Goal: Task Accomplishment & Management: Use online tool/utility

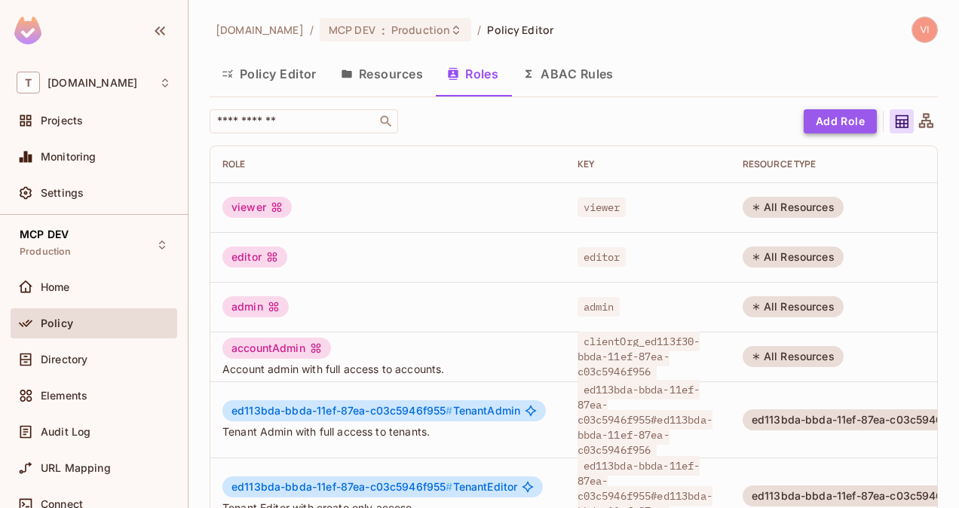
click at [835, 121] on button "Add Role" at bounding box center [840, 121] width 73 height 24
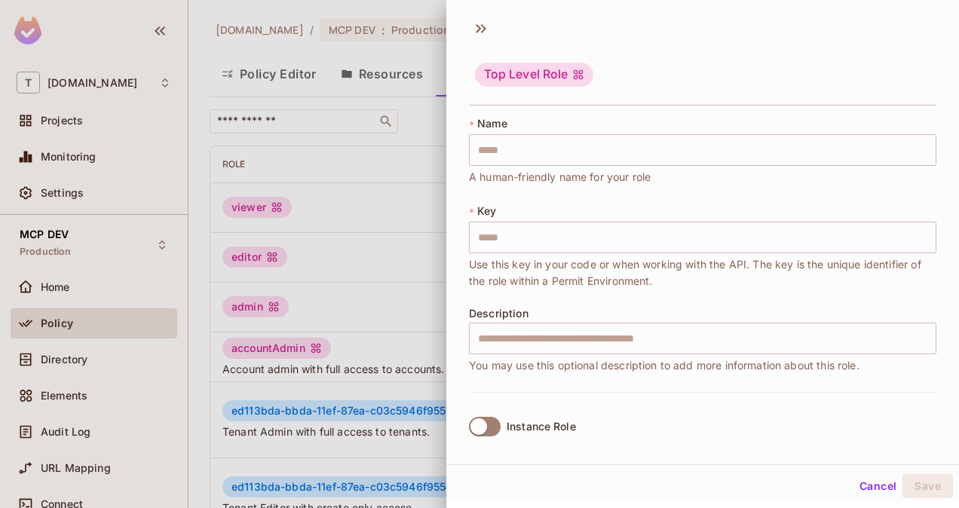
click at [341, 138] on div at bounding box center [479, 254] width 959 height 508
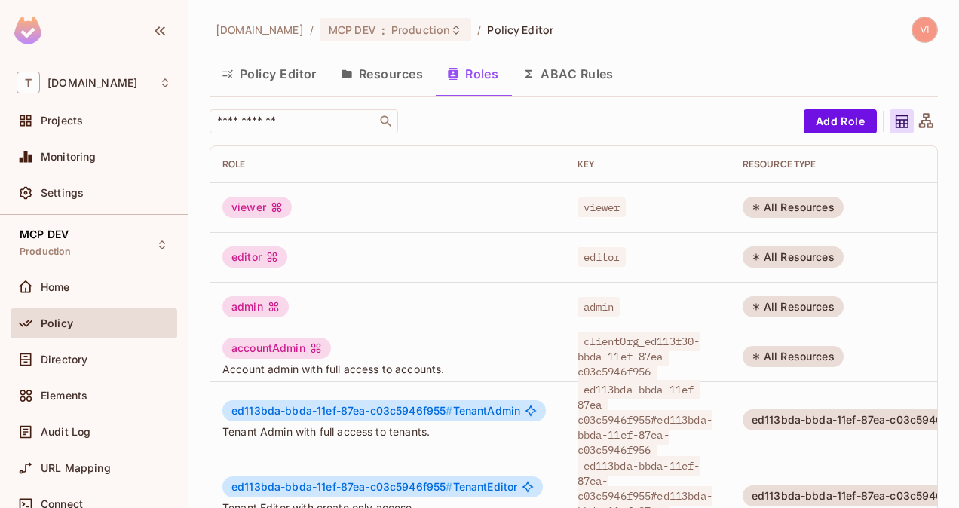
click at [271, 80] on button "Policy Editor" at bounding box center [269, 74] width 119 height 38
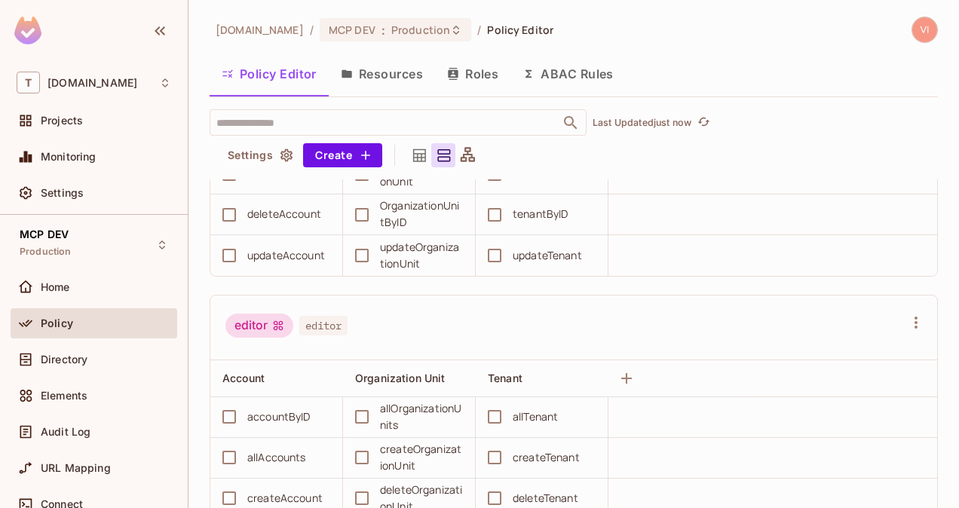
scroll to position [559, 0]
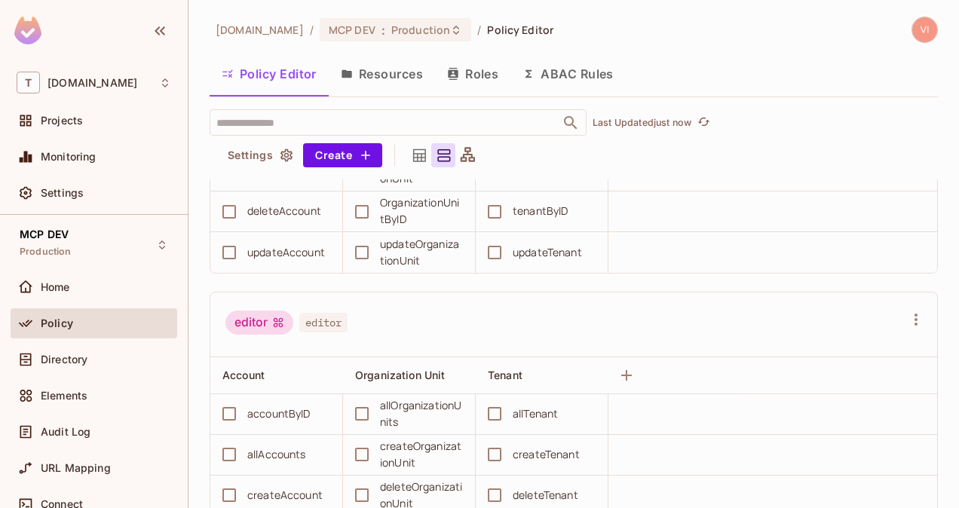
click at [271, 409] on div "accountByID" at bounding box center [278, 414] width 63 height 17
copy div "accountByID"
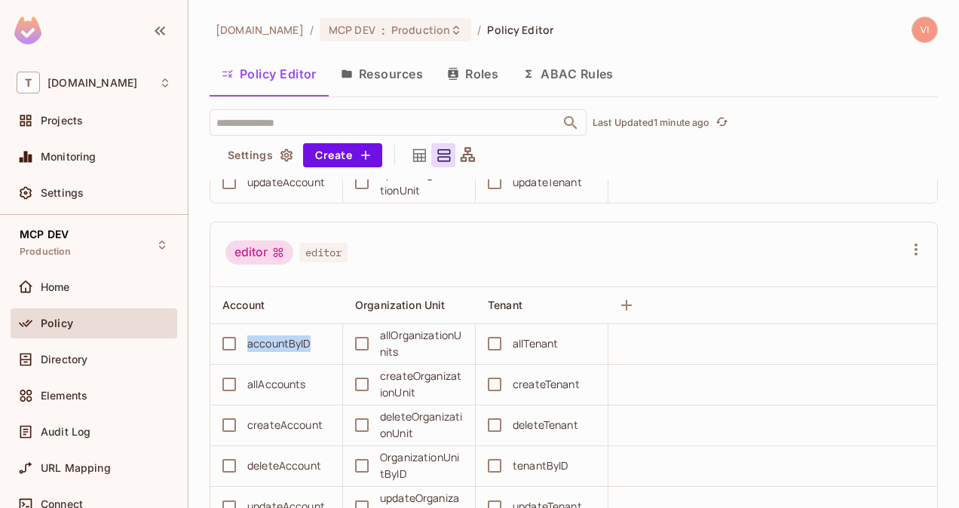
scroll to position [632, 0]
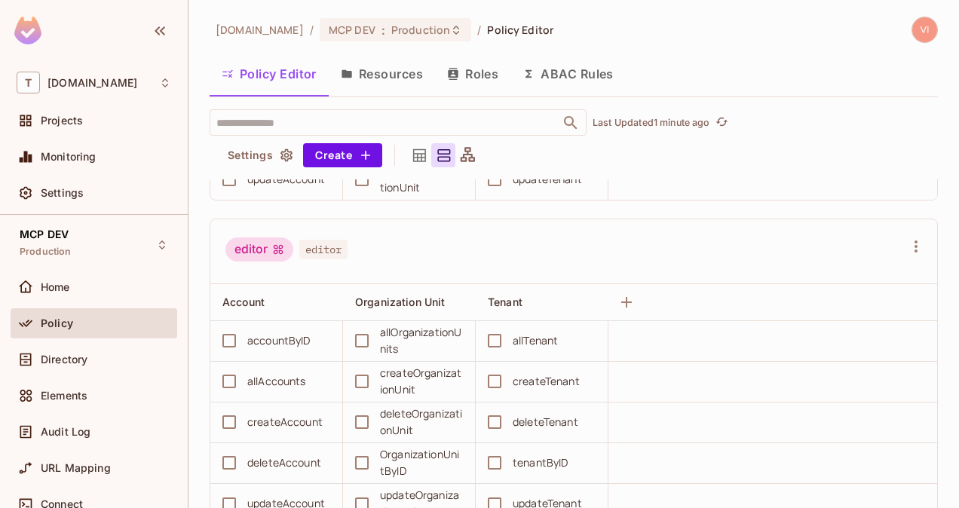
click at [276, 418] on div "createAccount" at bounding box center [284, 422] width 75 height 17
copy div "createAccount"
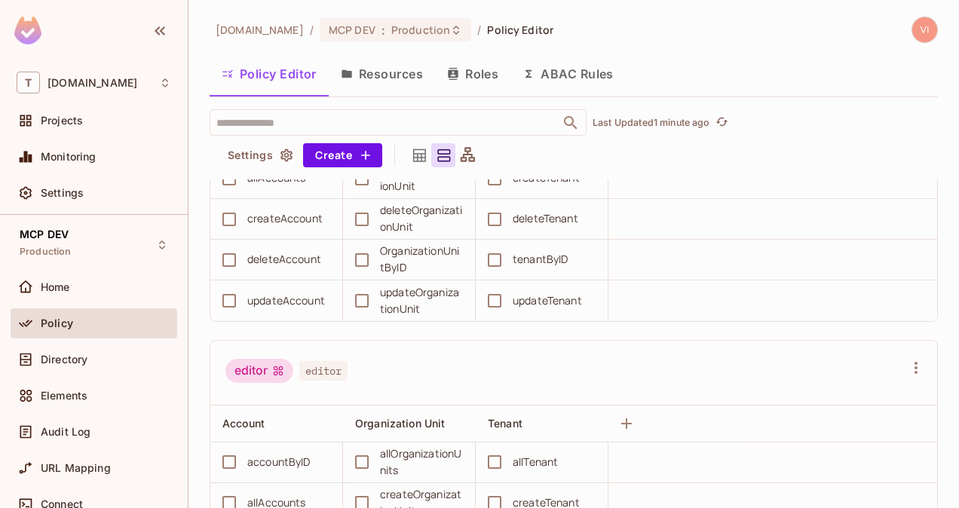
click at [387, 71] on button "Resources" at bounding box center [382, 74] width 106 height 38
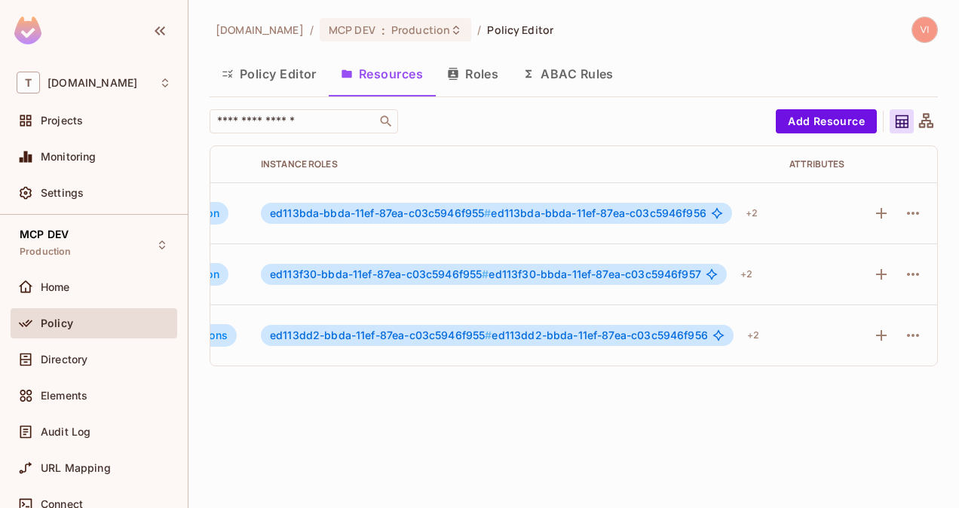
scroll to position [0, 327]
click at [888, 334] on div at bounding box center [897, 335] width 56 height 24
click at [904, 331] on icon "button" at bounding box center [913, 335] width 18 height 18
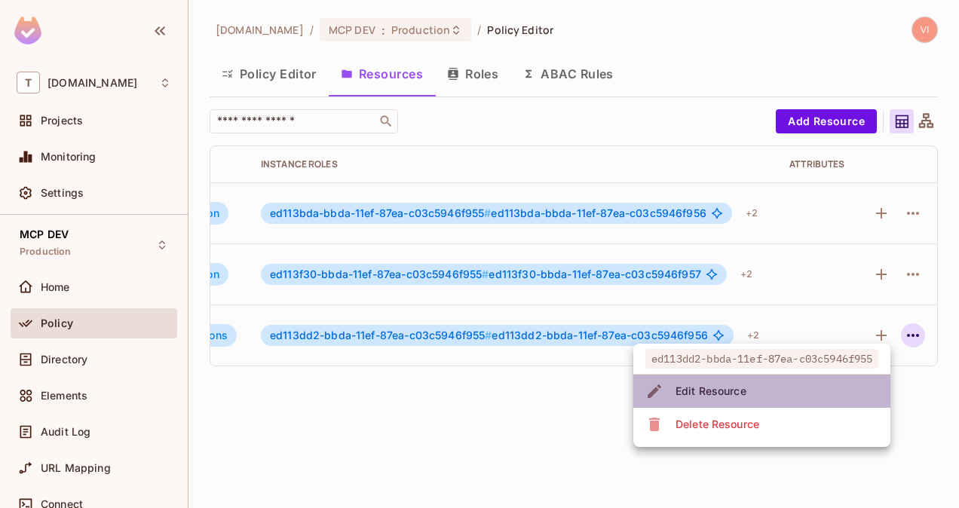
click at [758, 393] on li "Edit Resource" at bounding box center [761, 391] width 257 height 33
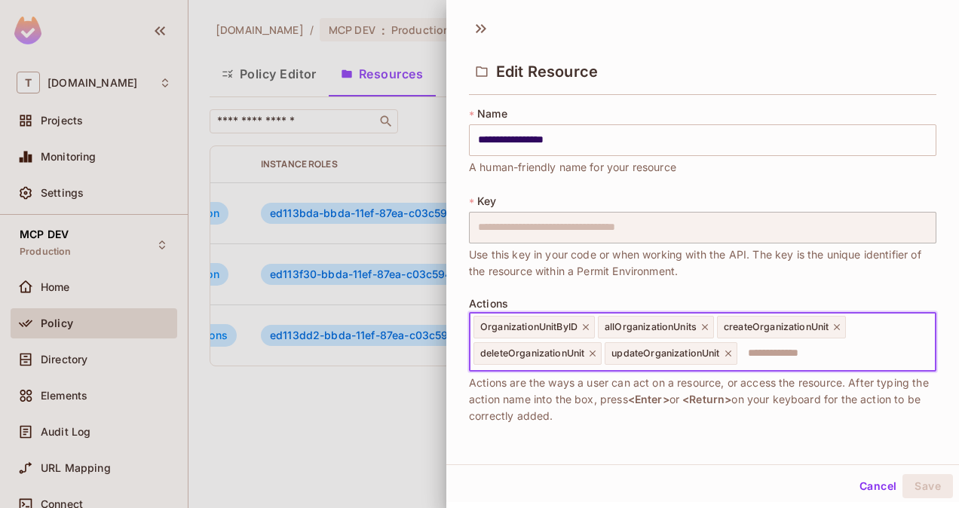
click at [776, 354] on input "text" at bounding box center [834, 353] width 191 height 30
paste input "**********"
type input "**********"
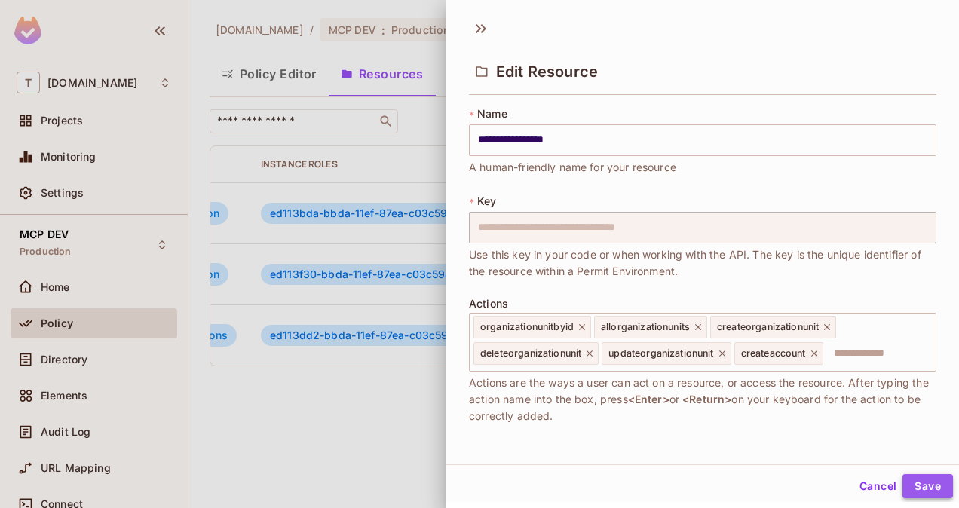
click at [922, 479] on button "Save" at bounding box center [927, 486] width 51 height 24
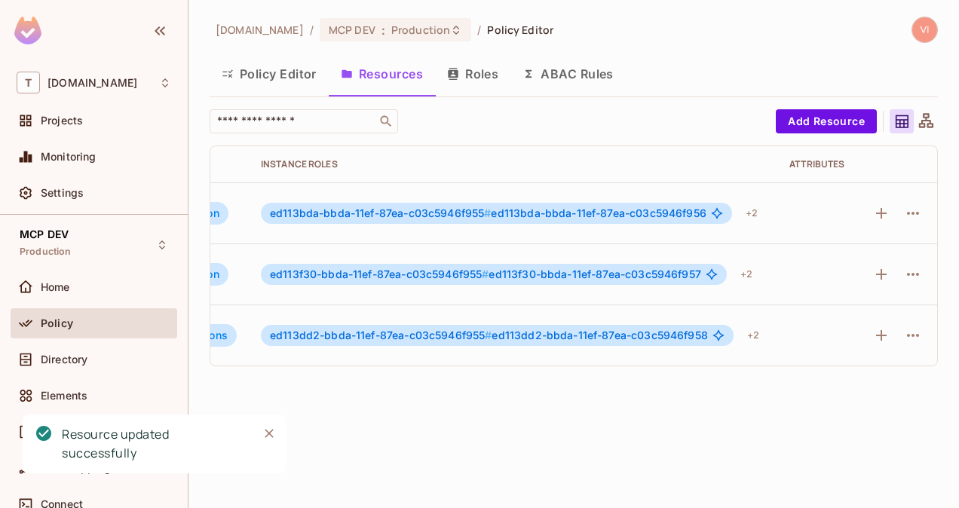
click at [286, 62] on button "Policy Editor" at bounding box center [269, 74] width 119 height 38
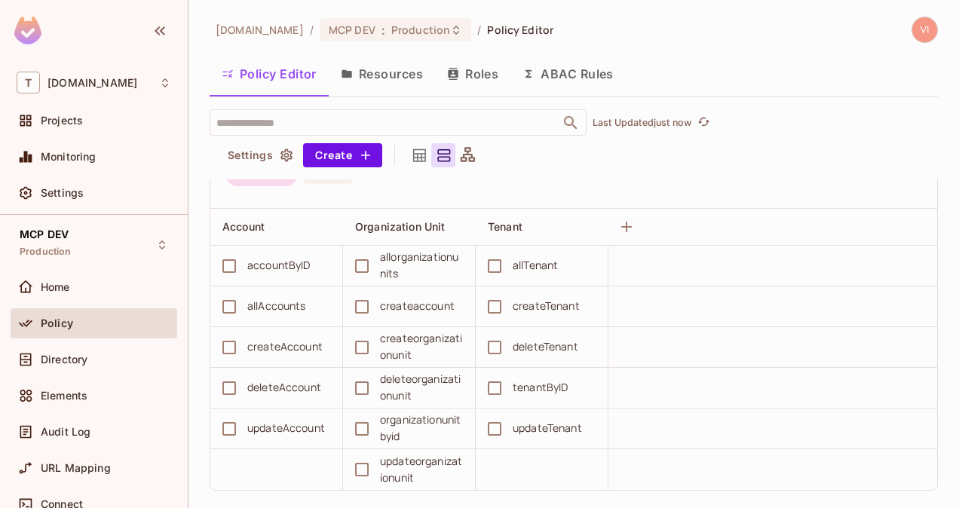
scroll to position [1155, 0]
click at [277, 339] on div "createAccount" at bounding box center [284, 346] width 75 height 17
click at [292, 344] on div "createAccount" at bounding box center [284, 346] width 75 height 17
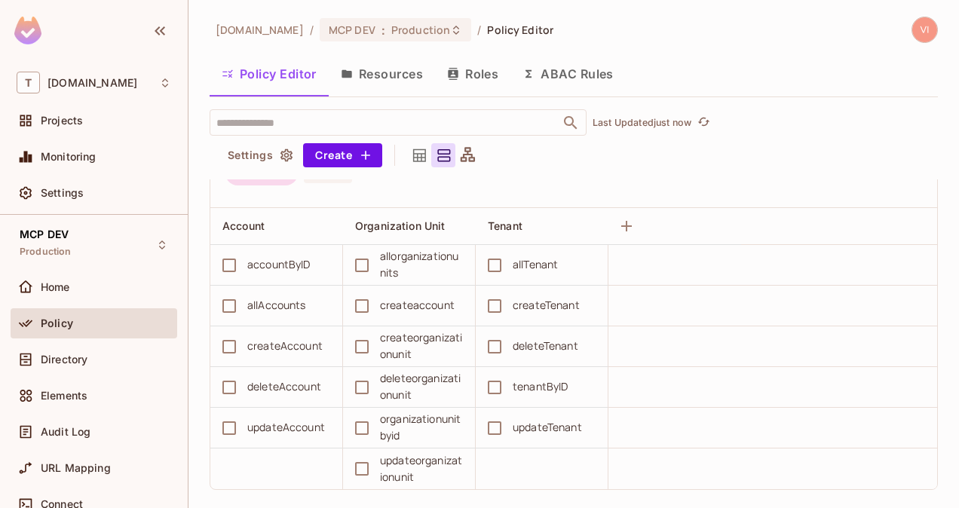
click at [403, 306] on div "createaccount" at bounding box center [417, 305] width 75 height 17
